Goal: Register for event/course

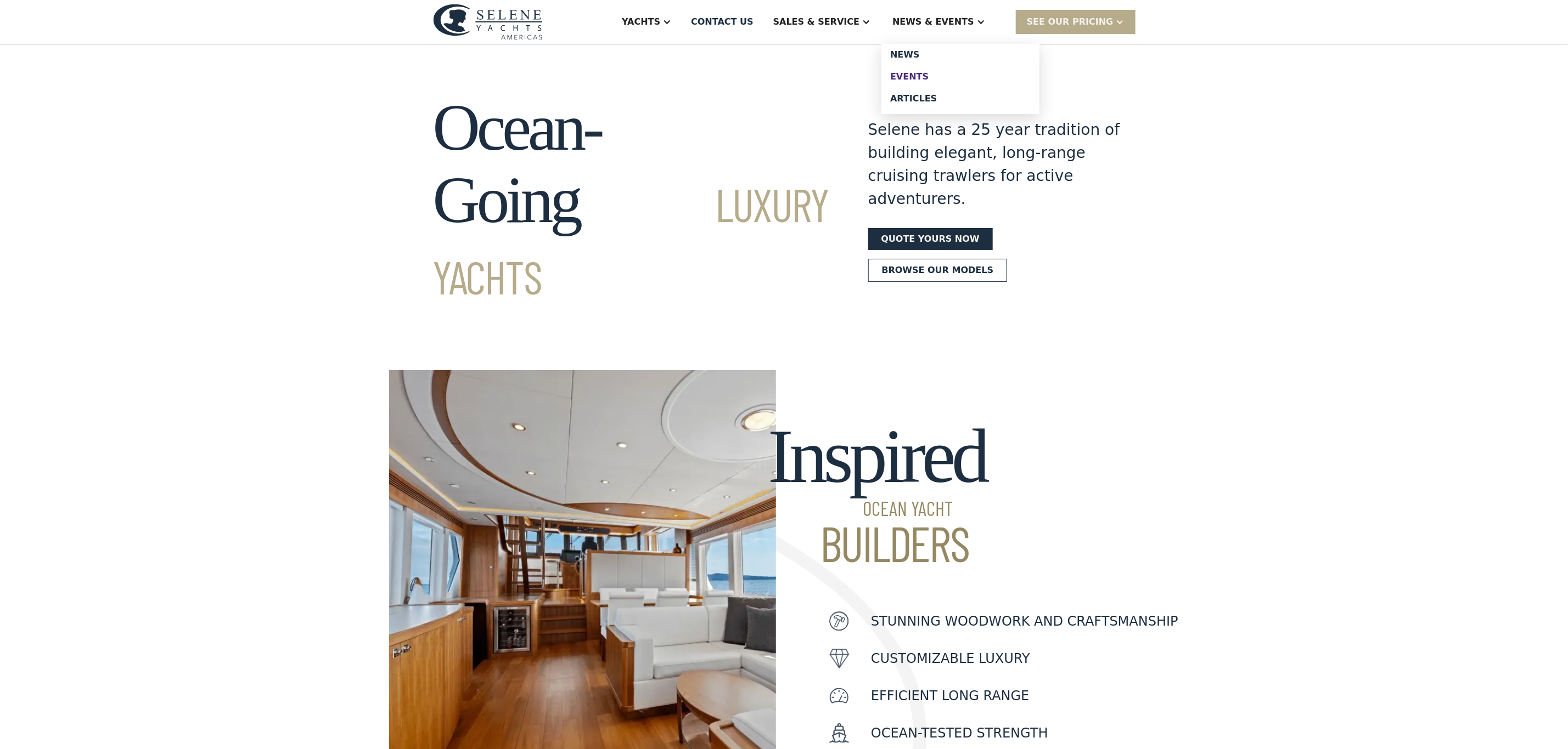
click at [937, 73] on div "Events" at bounding box center [960, 77] width 141 height 9
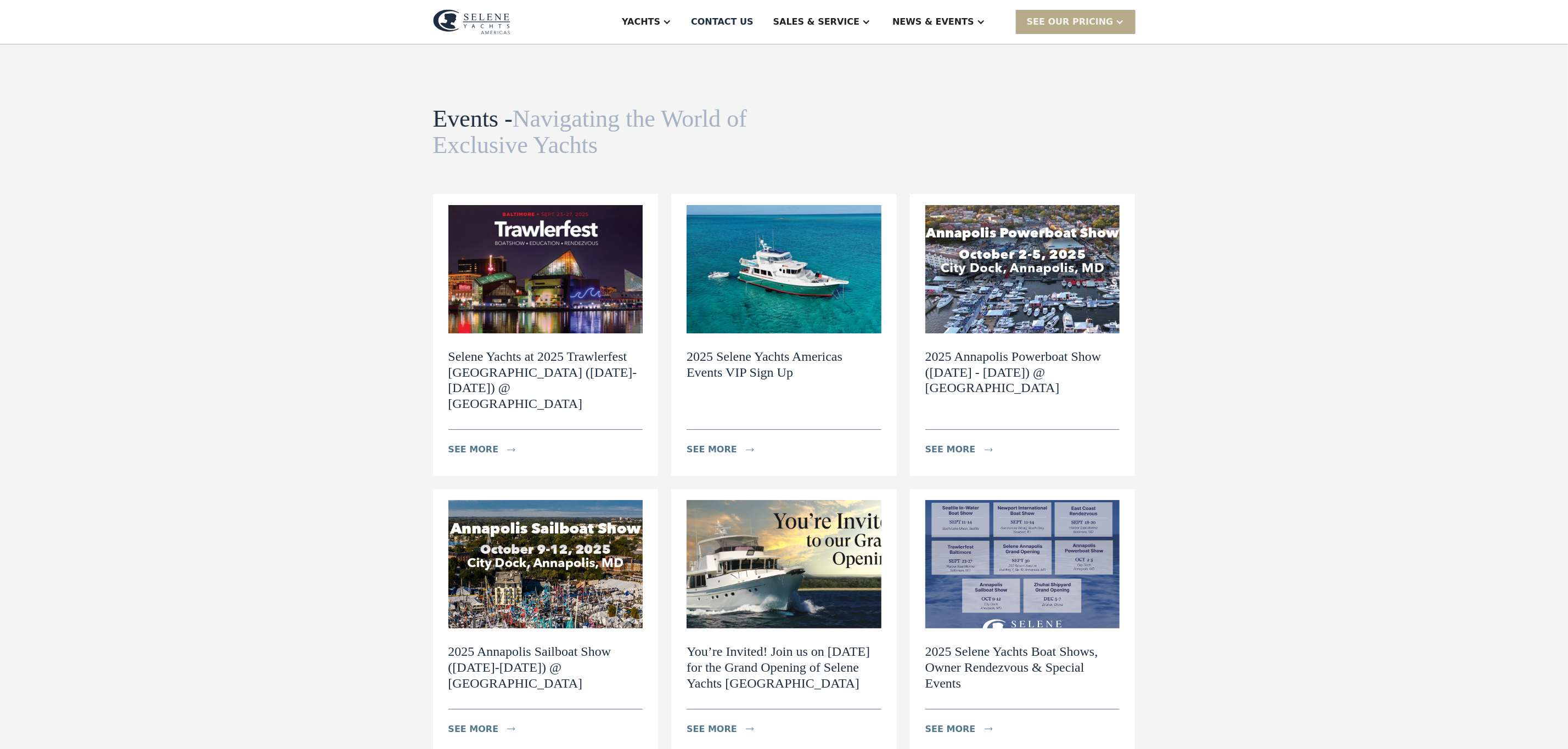
click at [511, 356] on h2 "Selene Yachts at 2025 Trawlerfest Baltimore (September 23-27) @ Harbor East Mar…" at bounding box center [546, 380] width 195 height 63
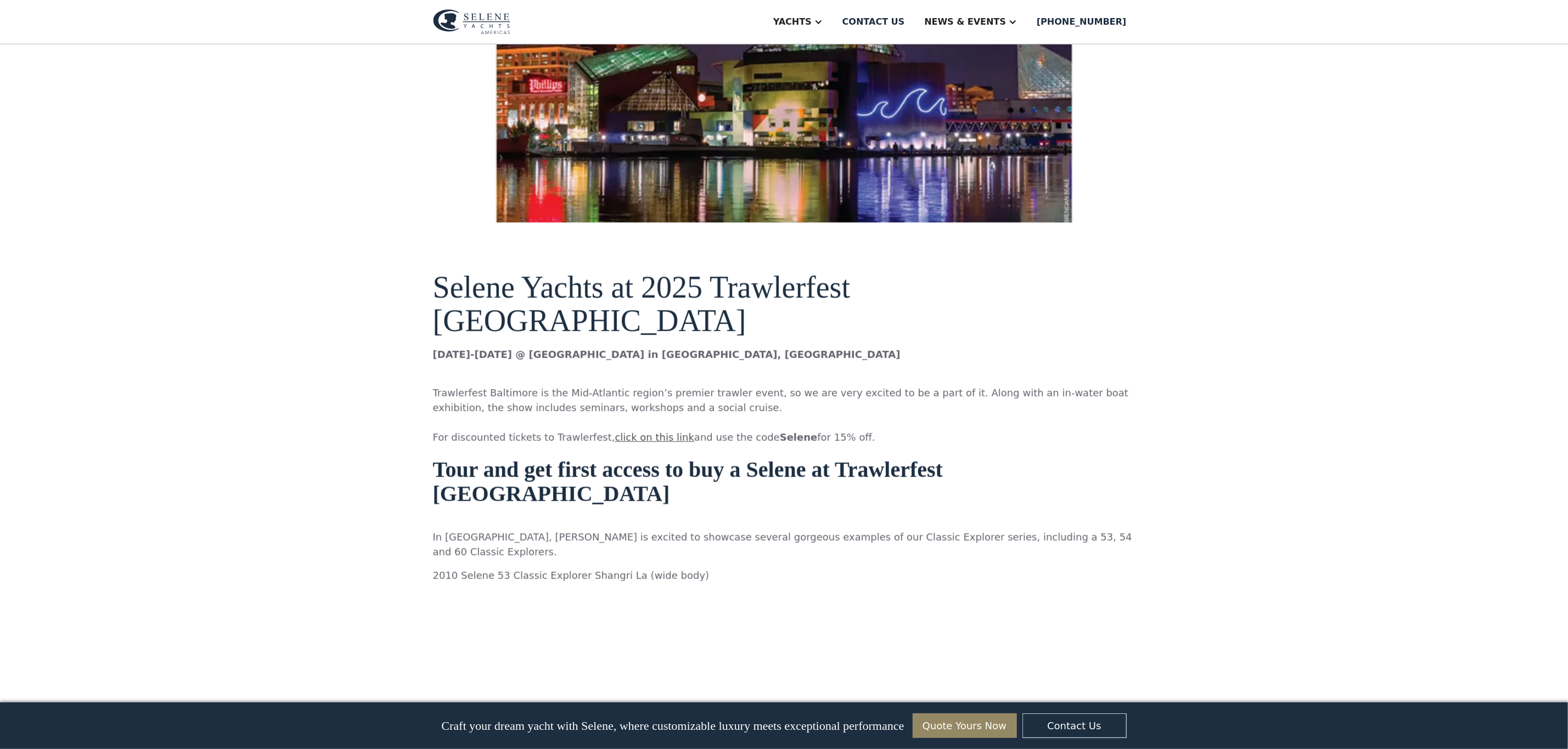
scroll to position [576, 0]
click at [625, 430] on link "click on this link" at bounding box center [654, 436] width 79 height 12
